Goal: Task Accomplishment & Management: Use online tool/utility

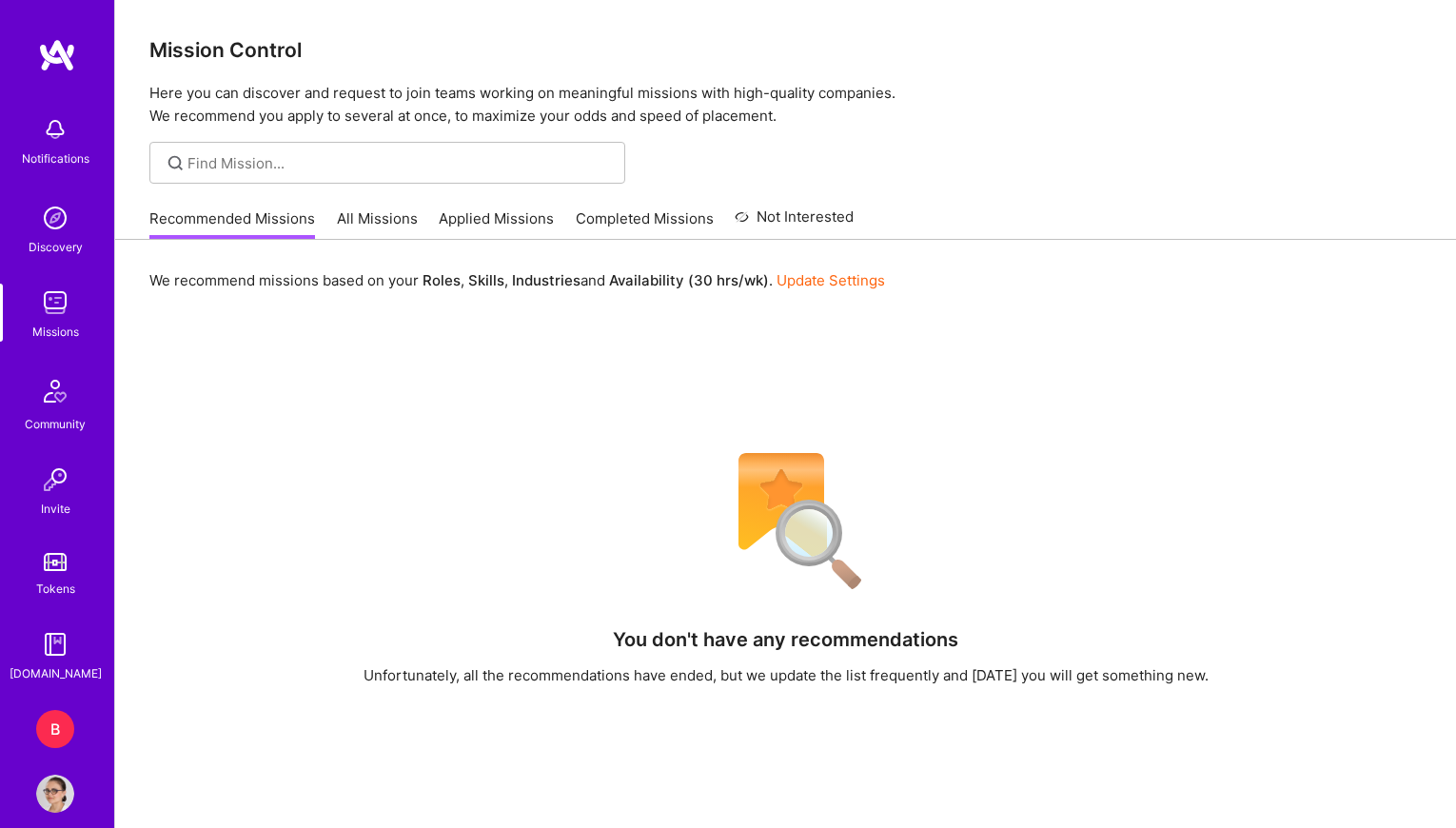
click at [45, 730] on div "B" at bounding box center [55, 728] width 38 height 38
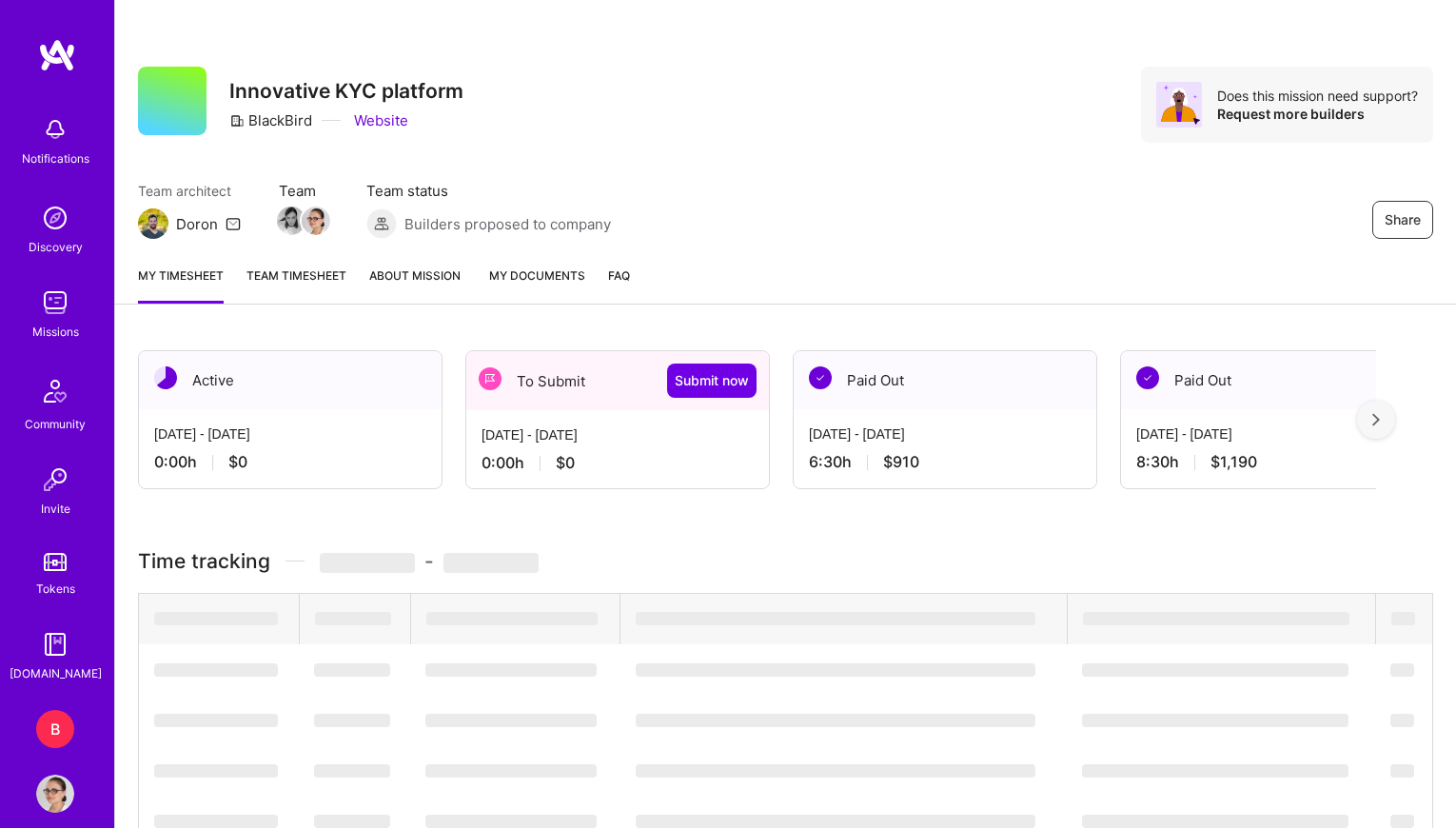
click at [52, 735] on div "B" at bounding box center [55, 728] width 38 height 38
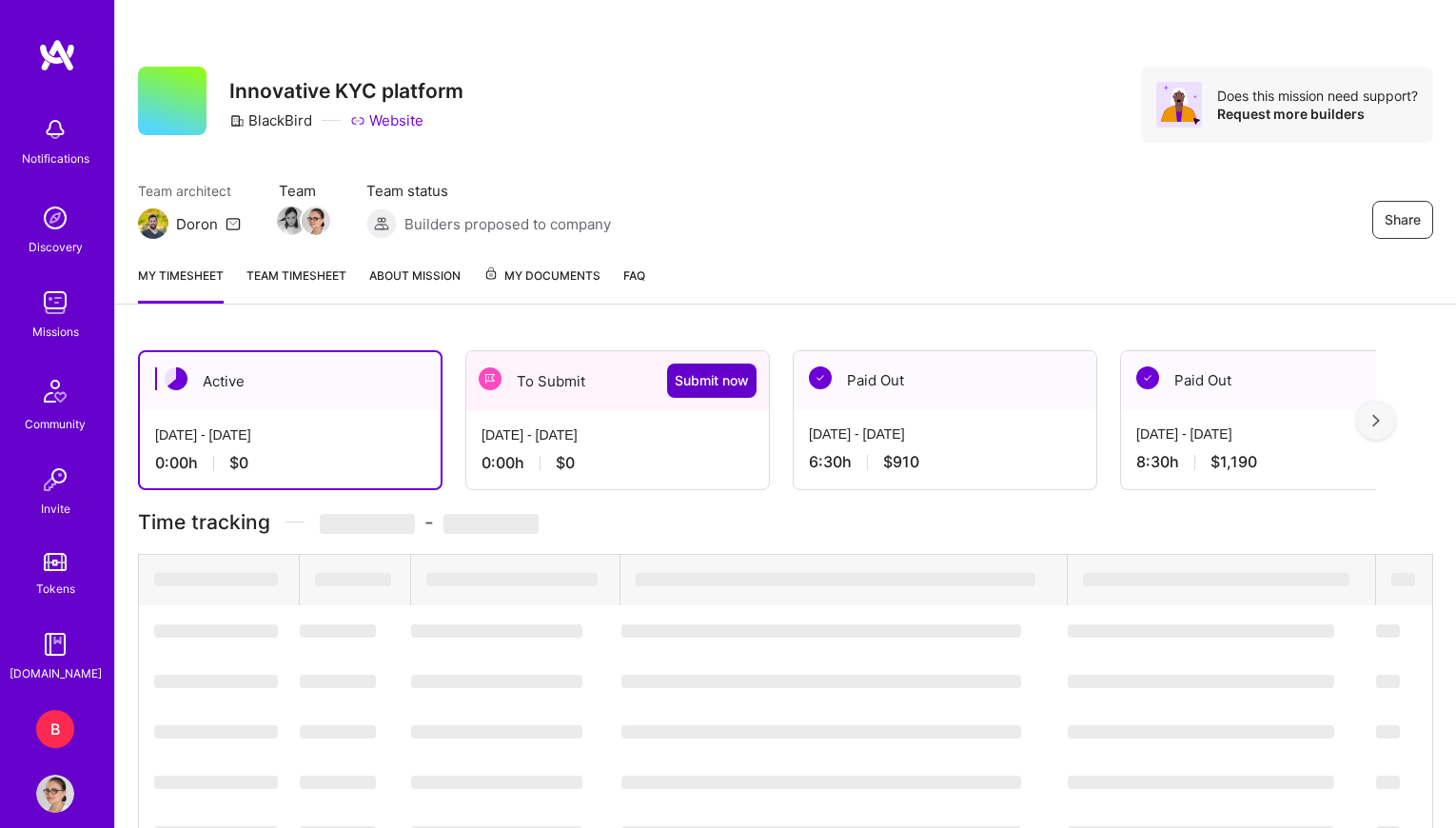
click at [703, 389] on span "Submit now" at bounding box center [712, 381] width 74 height 19
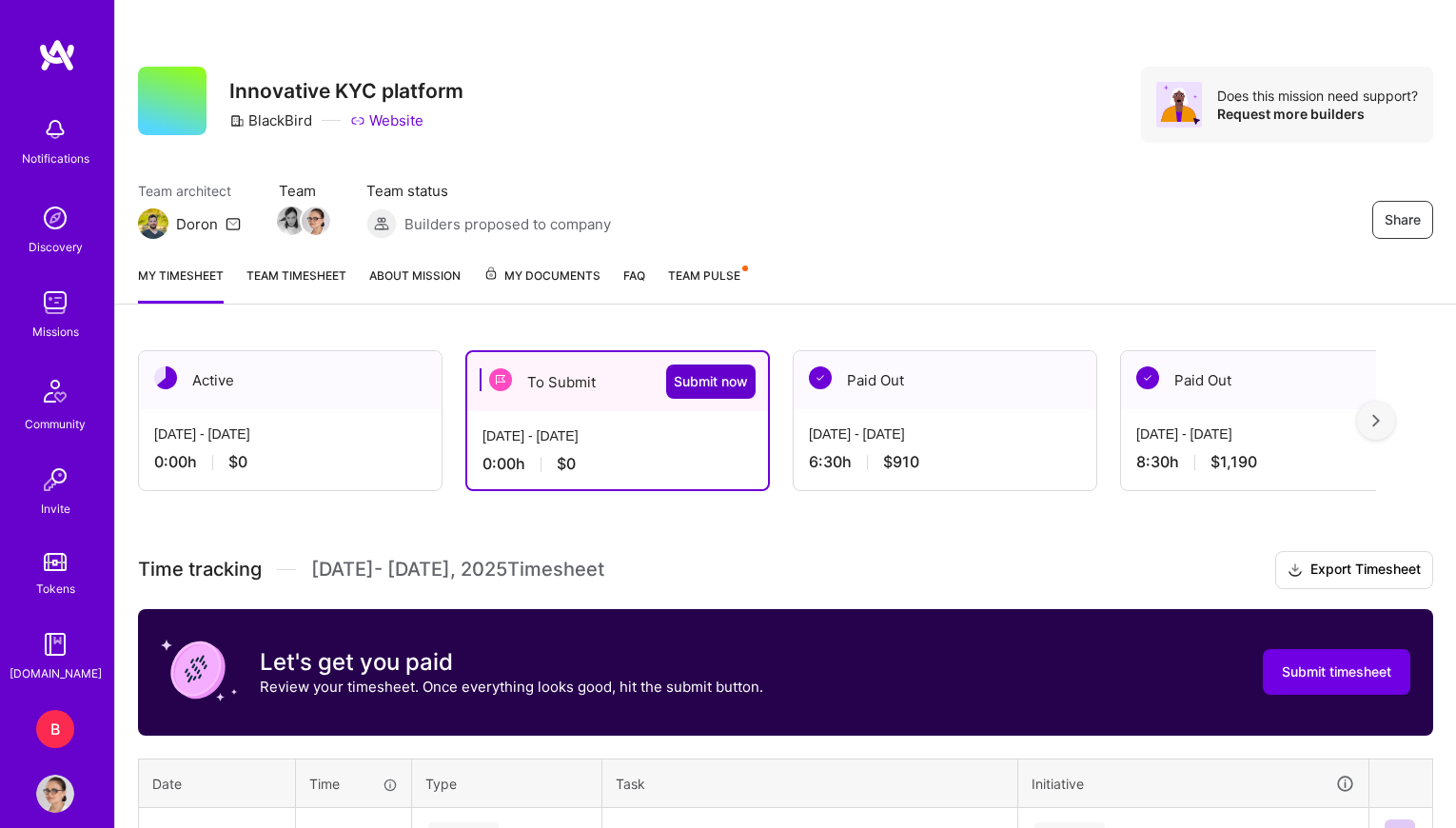
click at [706, 383] on span "Submit now" at bounding box center [711, 382] width 74 height 19
click at [1325, 671] on span "Submit timesheet" at bounding box center [1335, 672] width 109 height 19
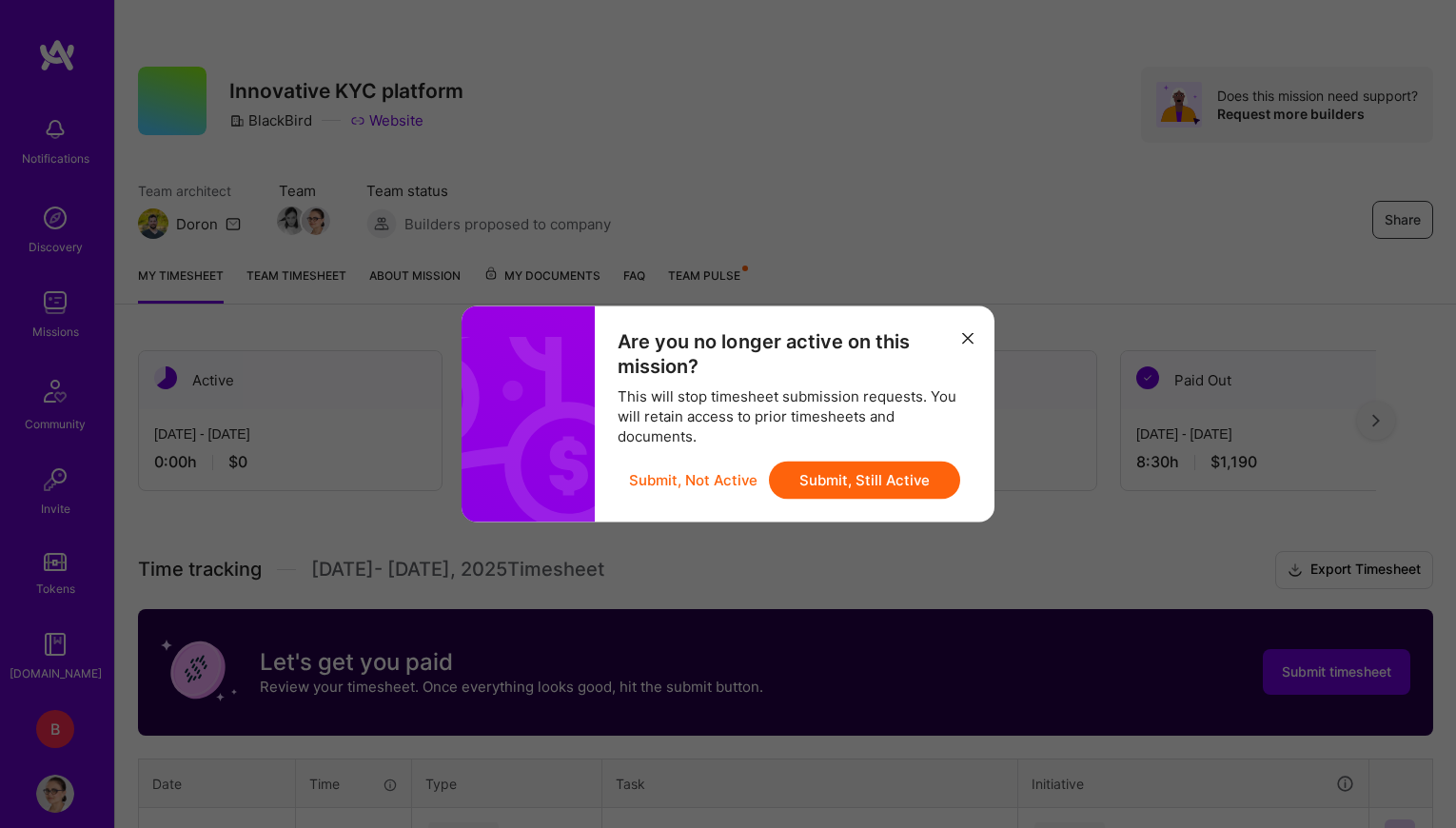
click at [903, 483] on button "Submit, Still Active" at bounding box center [864, 480] width 191 height 38
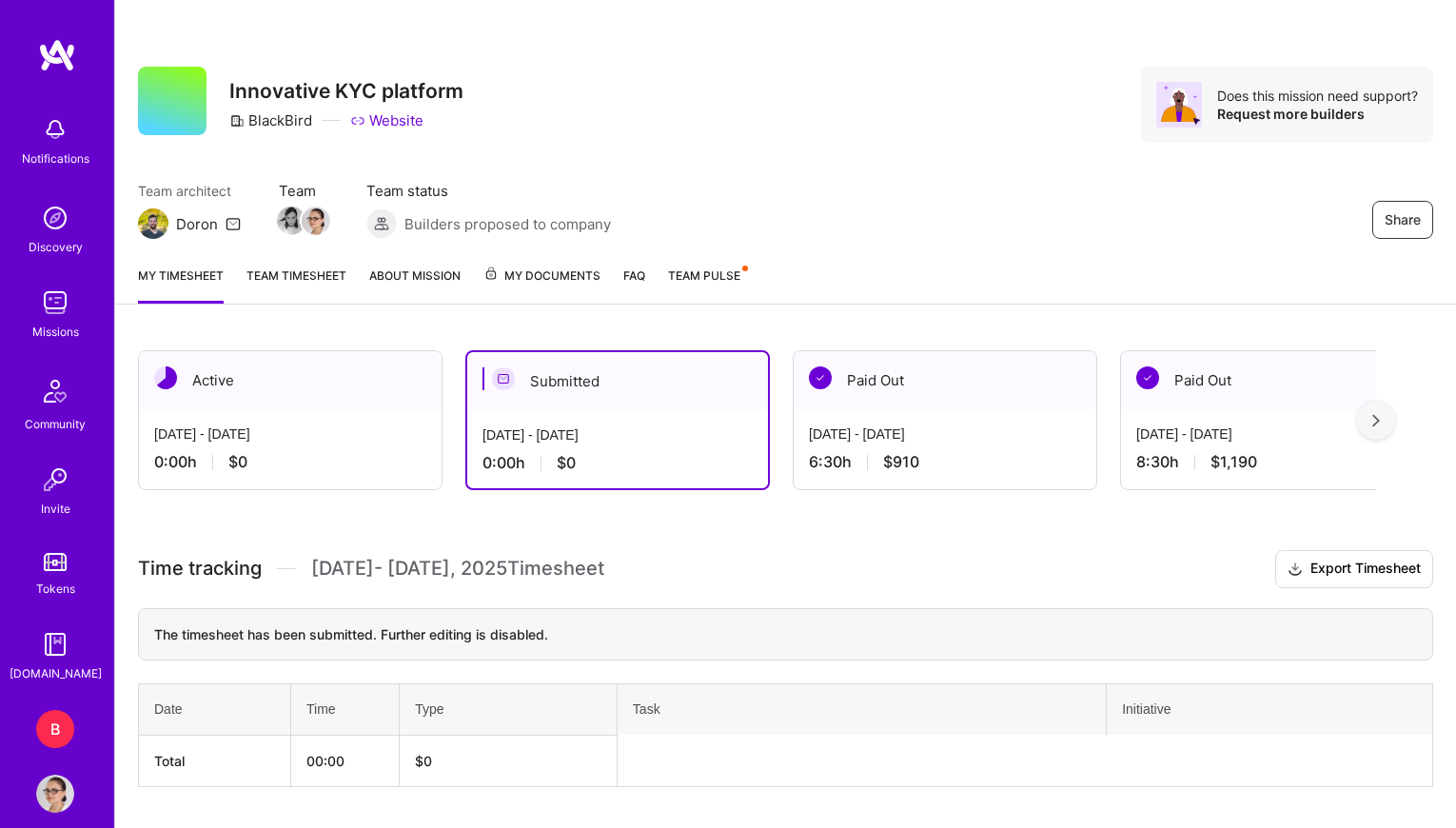
click at [890, 768] on img at bounding box center [895, 766] width 12 height 12
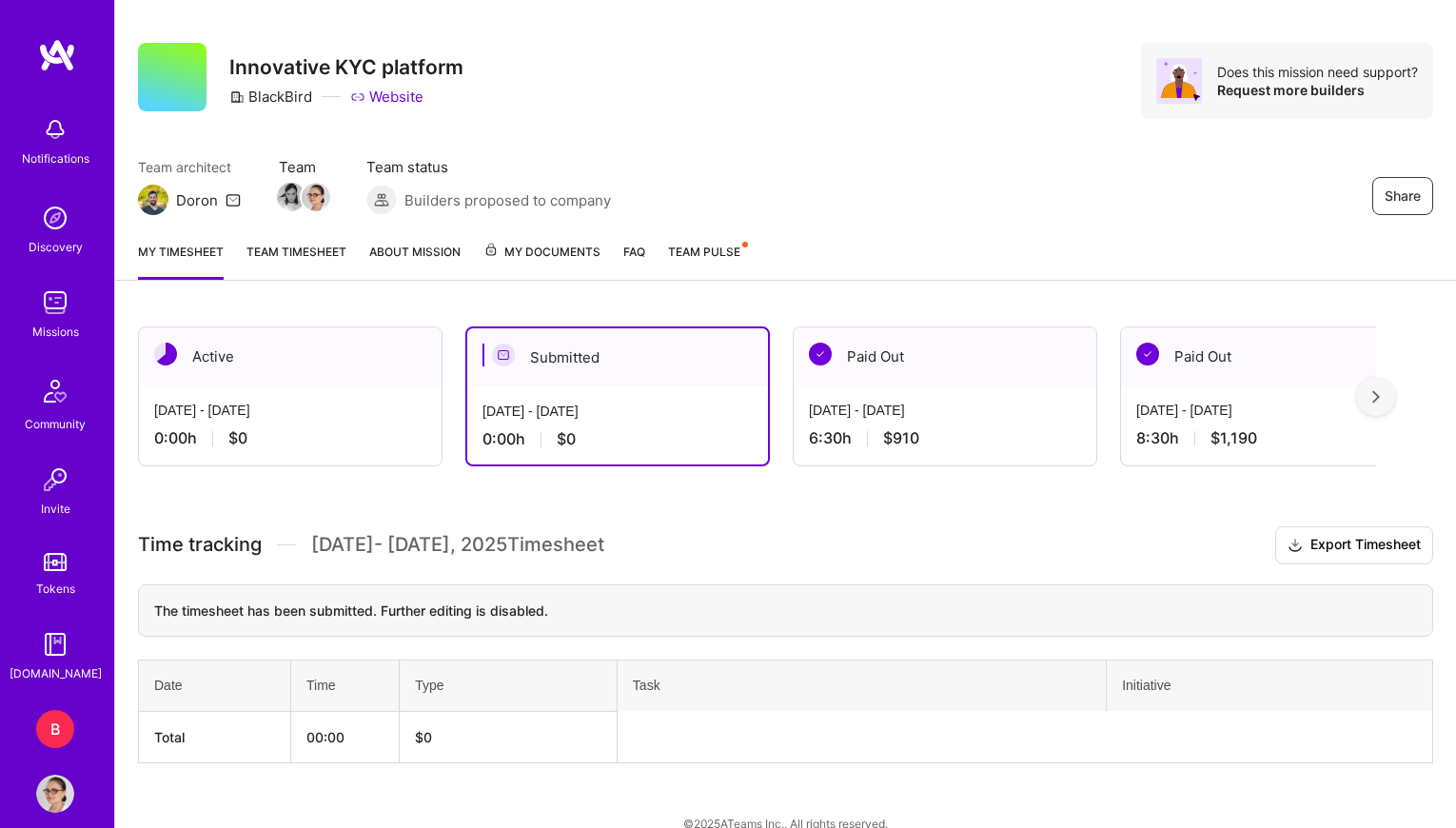
scroll to position [30, 0]
